Goal: Task Accomplishment & Management: Manage account settings

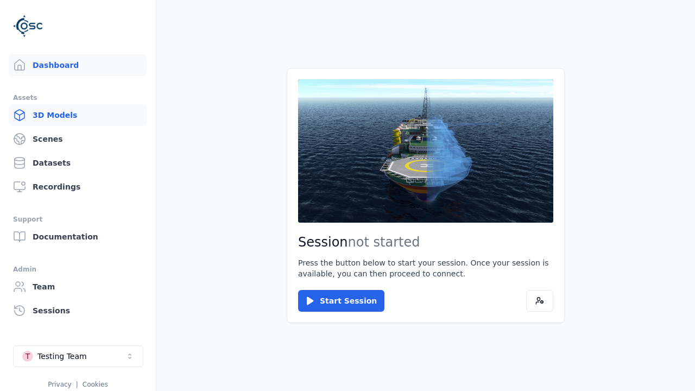
click at [78, 115] on link "3D Models" at bounding box center [78, 115] width 138 height 22
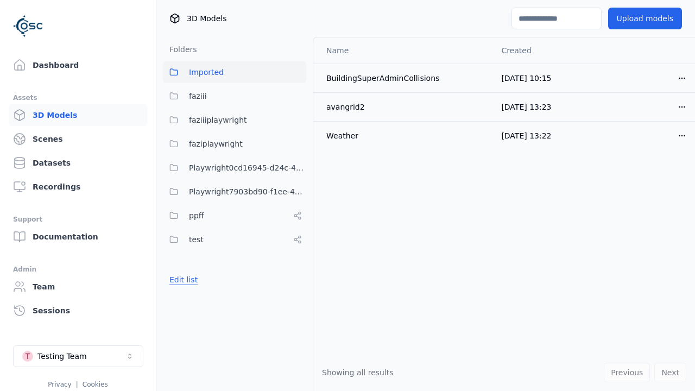
click at [182, 280] on button "Edit list" at bounding box center [183, 280] width 41 height 20
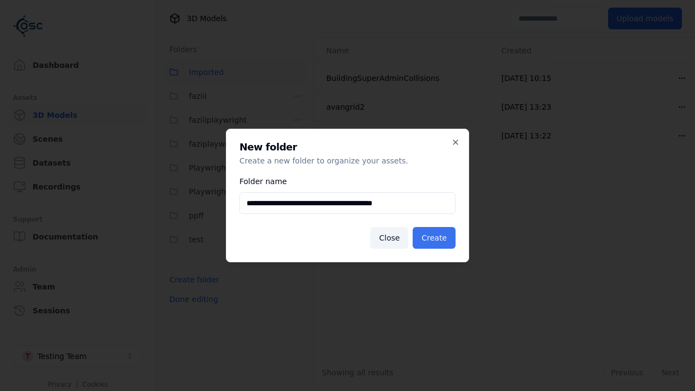
type input "**********"
click at [436, 238] on button "Create" at bounding box center [434, 238] width 43 height 22
click at [192, 309] on button "Done editing" at bounding box center [194, 299] width 62 height 20
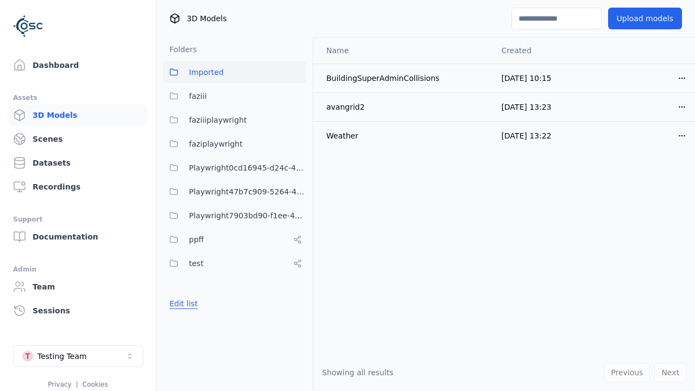
click at [182, 304] on button "Edit list" at bounding box center [183, 304] width 41 height 20
click at [298, 192] on html "Support Dashboard Assets 3D Models Scenes Datasets Recordings Support Documenta…" at bounding box center [347, 195] width 695 height 391
click at [297, 231] on div "Rename" at bounding box center [301, 231] width 73 height 17
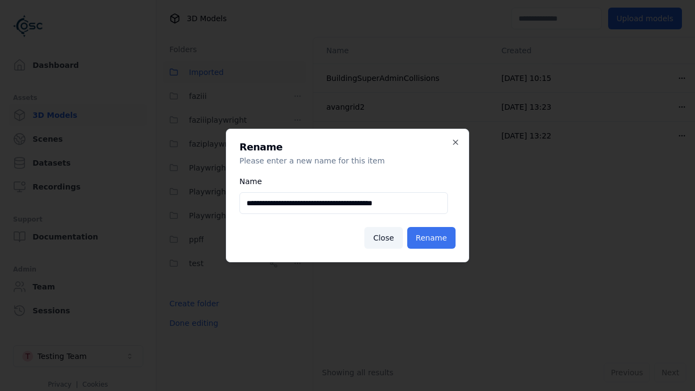
type input "**********"
click at [433, 238] on button "Rename" at bounding box center [431, 238] width 48 height 22
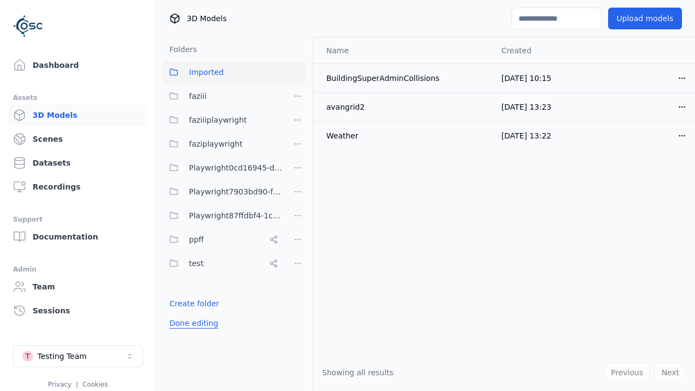
click at [192, 323] on button "Done editing" at bounding box center [194, 323] width 62 height 20
click at [182, 313] on button "Done editing" at bounding box center [194, 323] width 62 height 20
click at [298, 216] on html "Support Dashboard Assets 3D Models Scenes Datasets Recordings Support Documenta…" at bounding box center [347, 195] width 695 height 391
click at [297, 273] on div "Delete" at bounding box center [301, 272] width 73 height 17
